Goal: Information Seeking & Learning: Learn about a topic

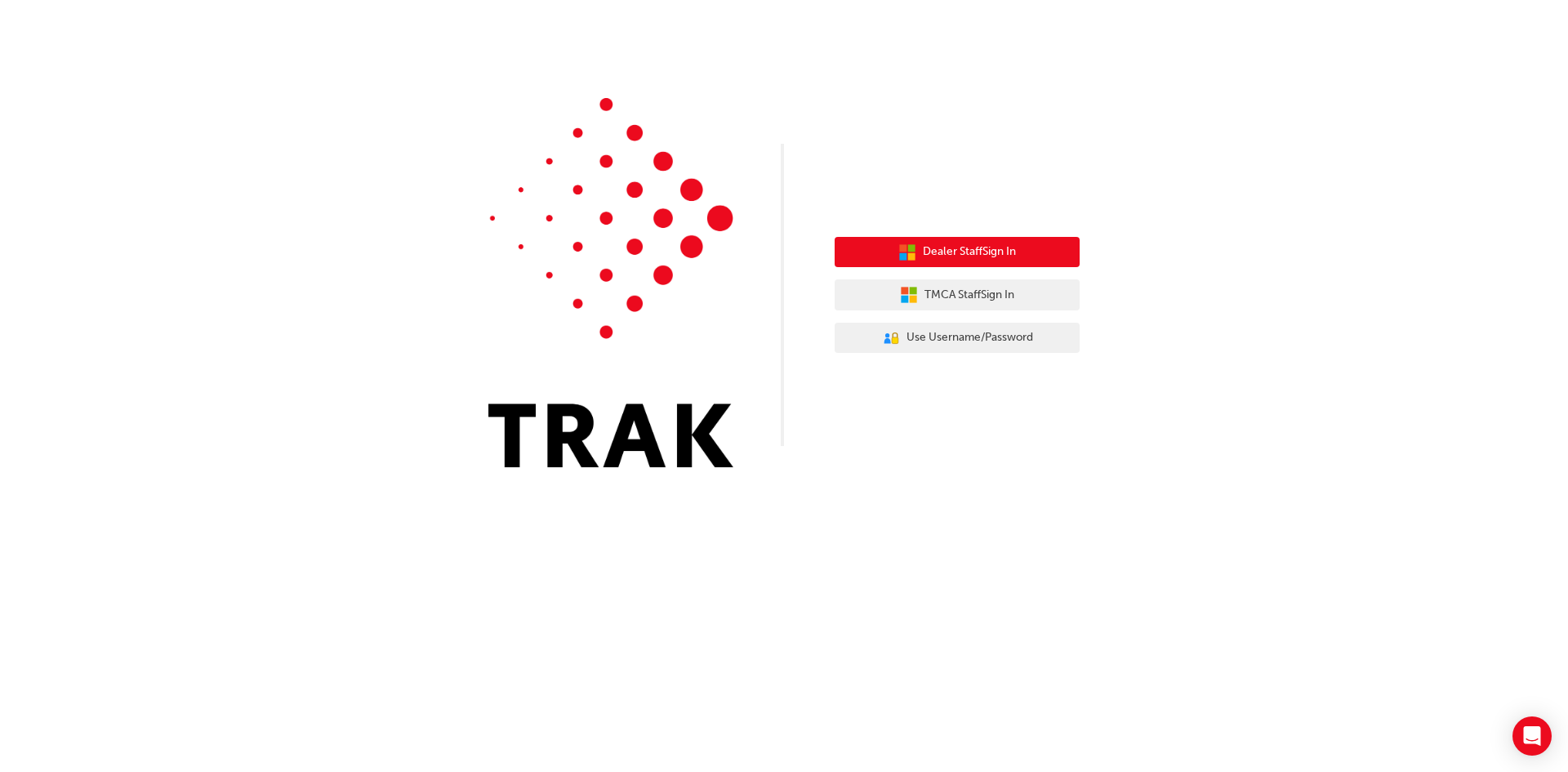
click at [957, 253] on span "Dealer Staff Sign In" at bounding box center [969, 252] width 93 height 19
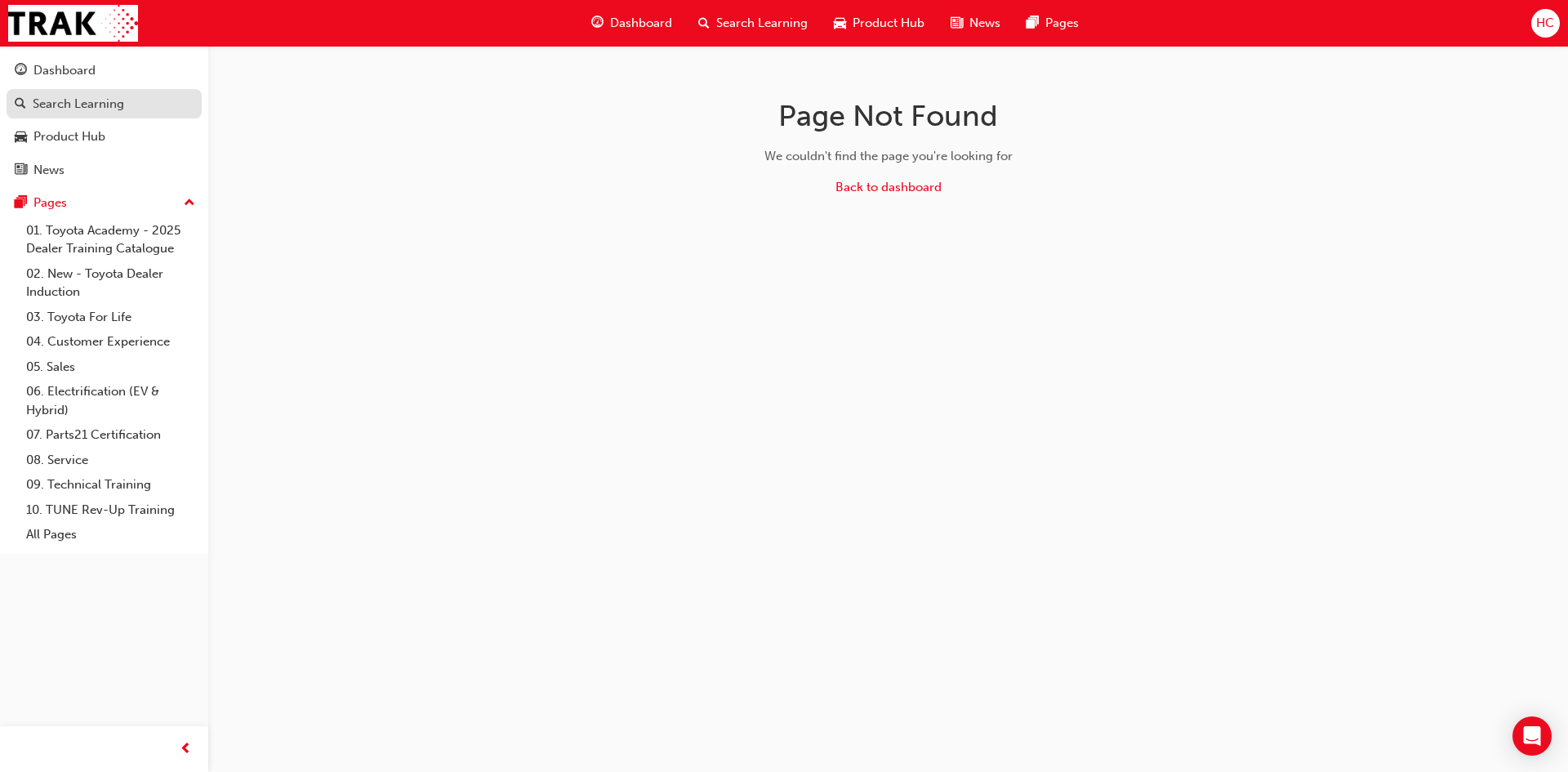
click at [60, 106] on div "Search Learning" at bounding box center [78, 104] width 91 height 19
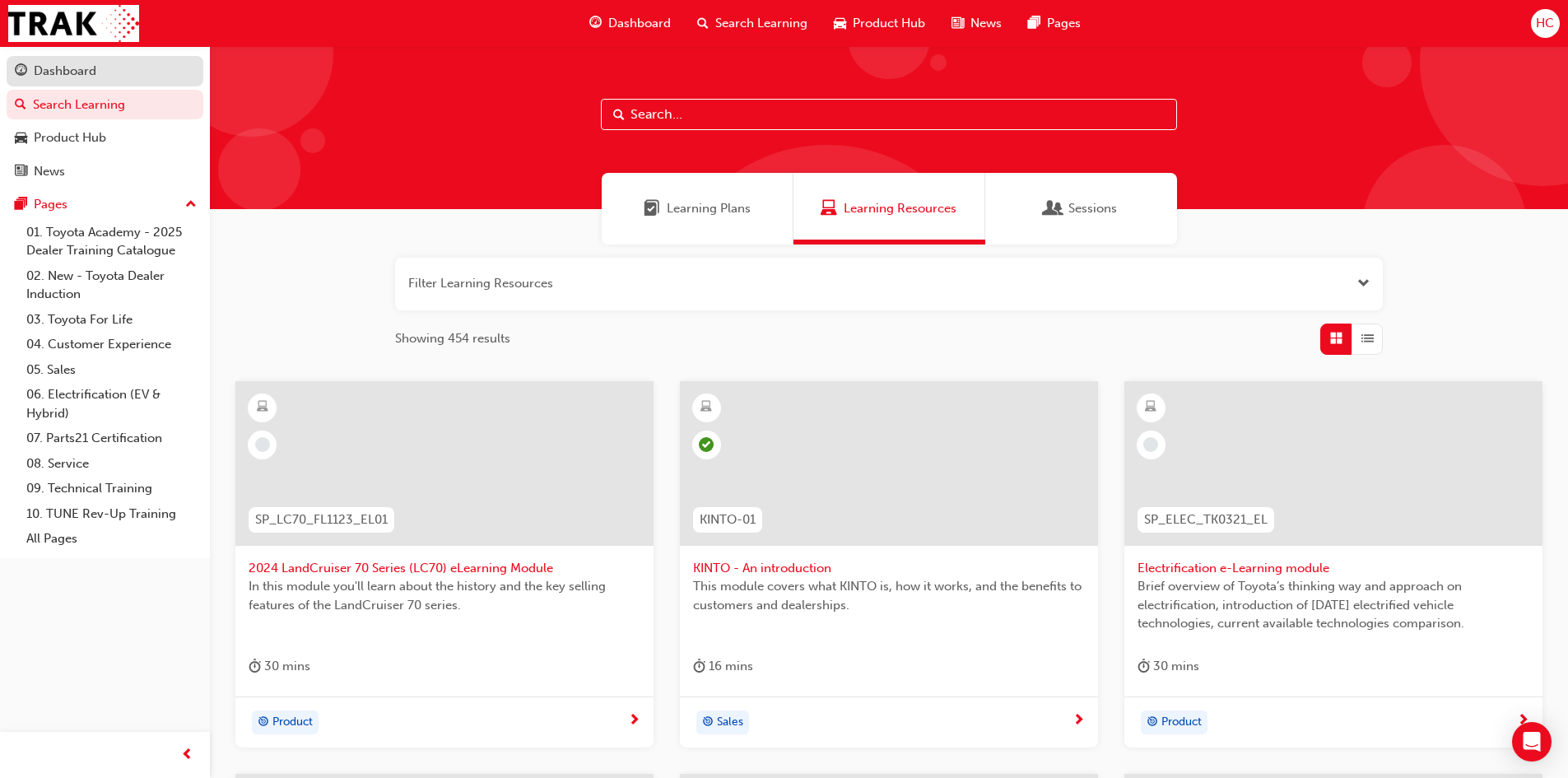
click at [68, 79] on div "Dashboard" at bounding box center [65, 71] width 62 height 19
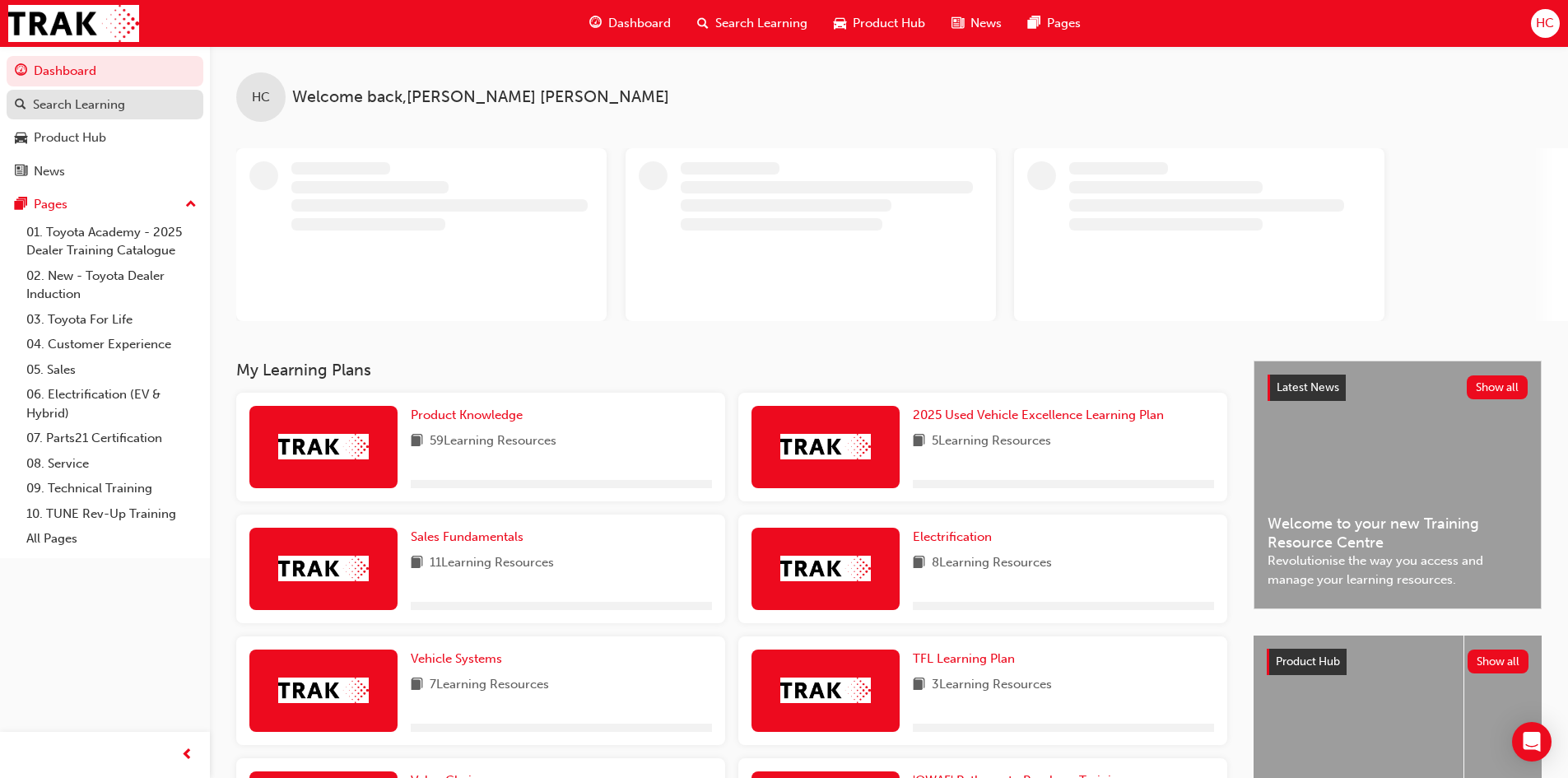
click at [99, 112] on div "Search Learning" at bounding box center [79, 105] width 92 height 19
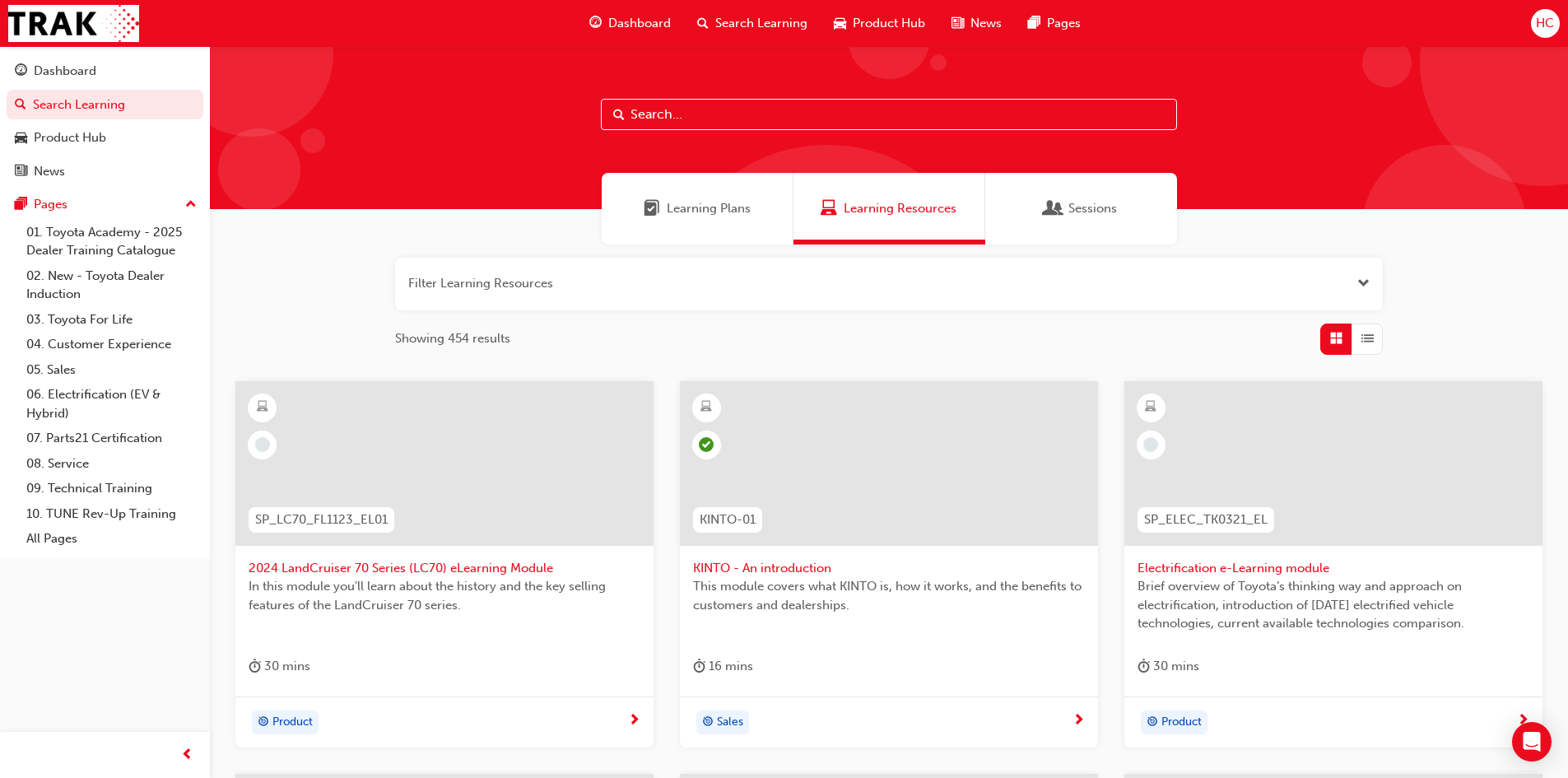
click at [690, 124] on input "text" at bounding box center [889, 115] width 576 height 32
type input "fleet"
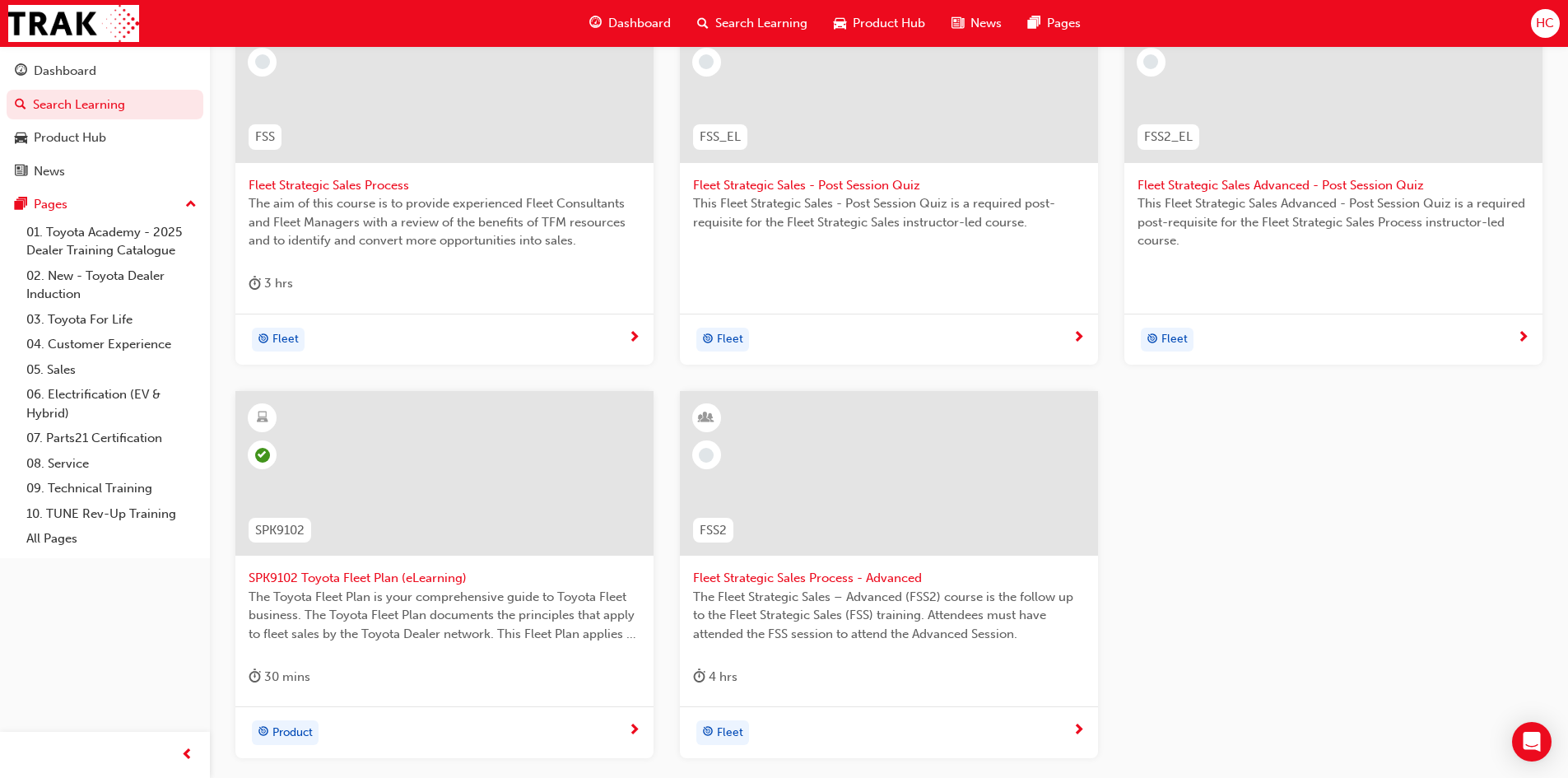
scroll to position [412, 0]
